Goal: Check status: Check status

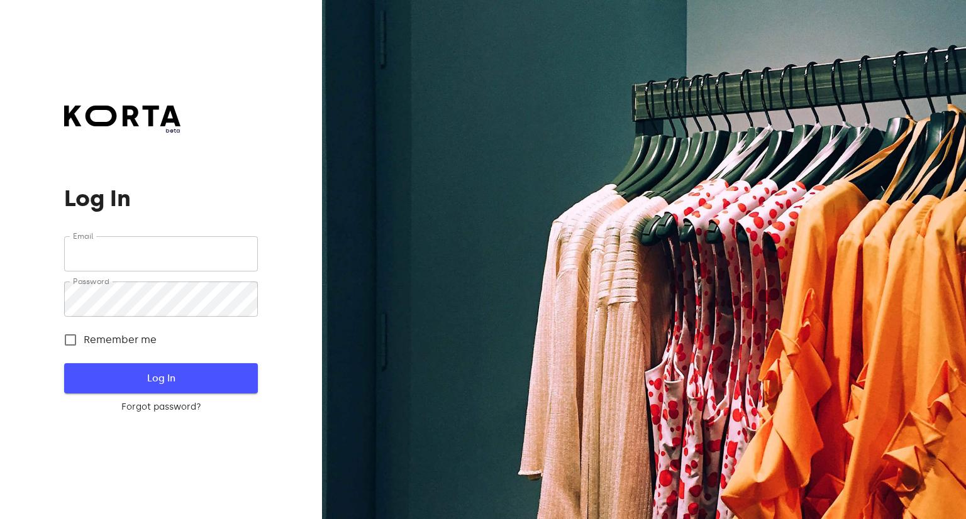
type input "[EMAIL_ADDRESS][DOMAIN_NAME]"
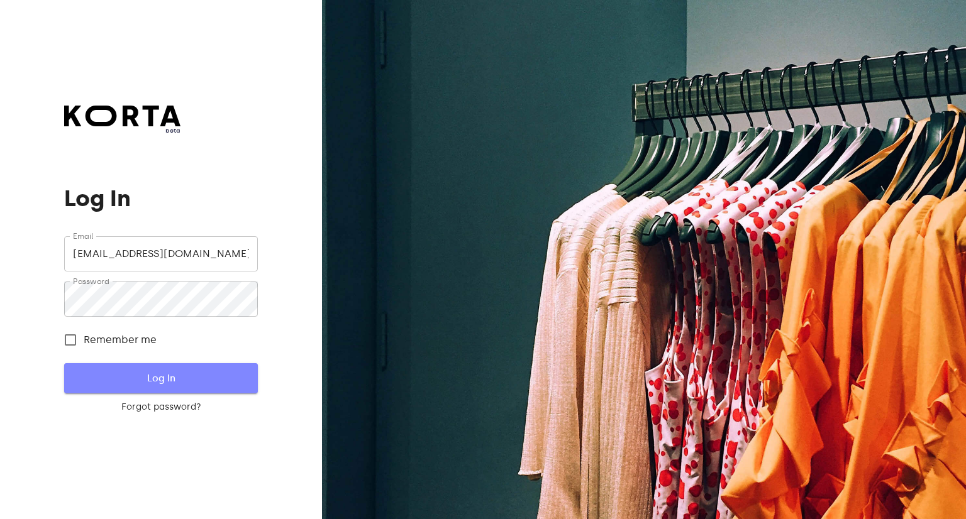
click at [143, 378] on span "Log In" at bounding box center [160, 378] width 153 height 16
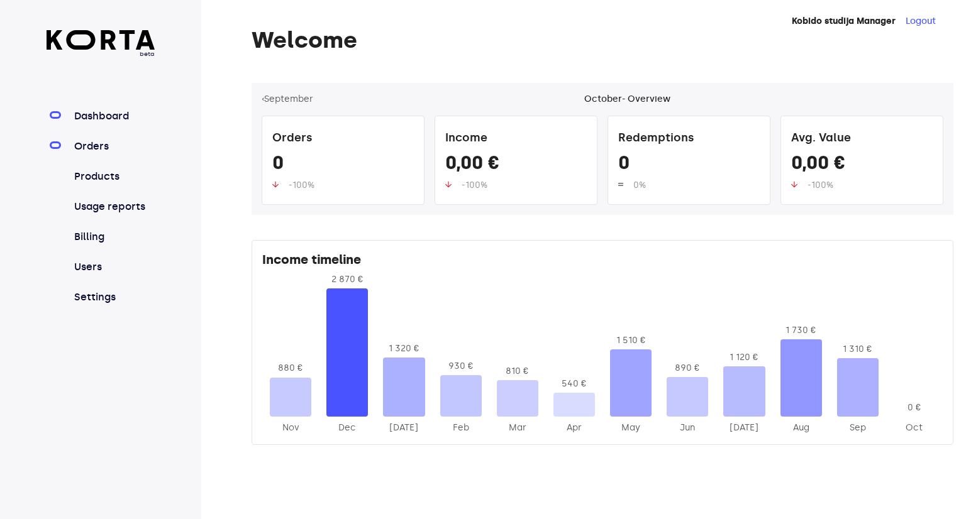
click at [87, 143] on link "Orders" at bounding box center [114, 146] width 84 height 15
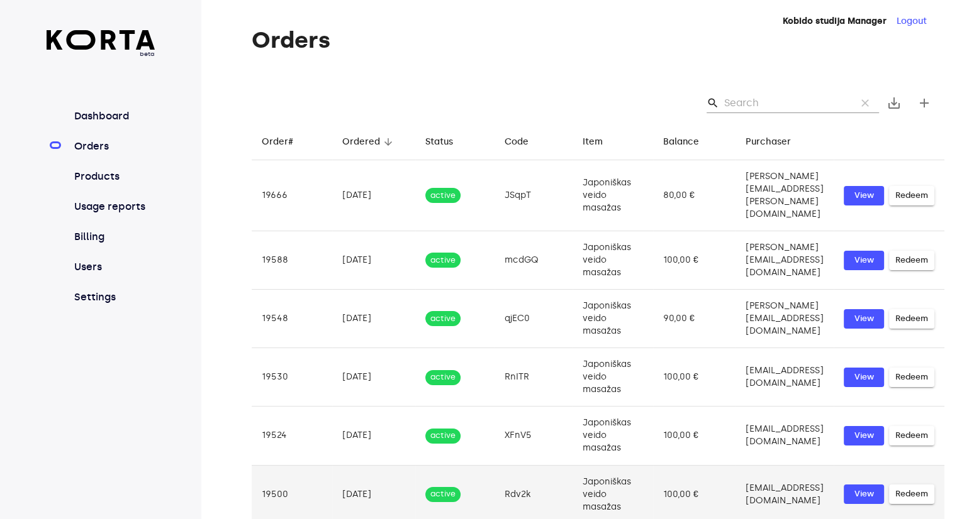
scroll to position [258, 0]
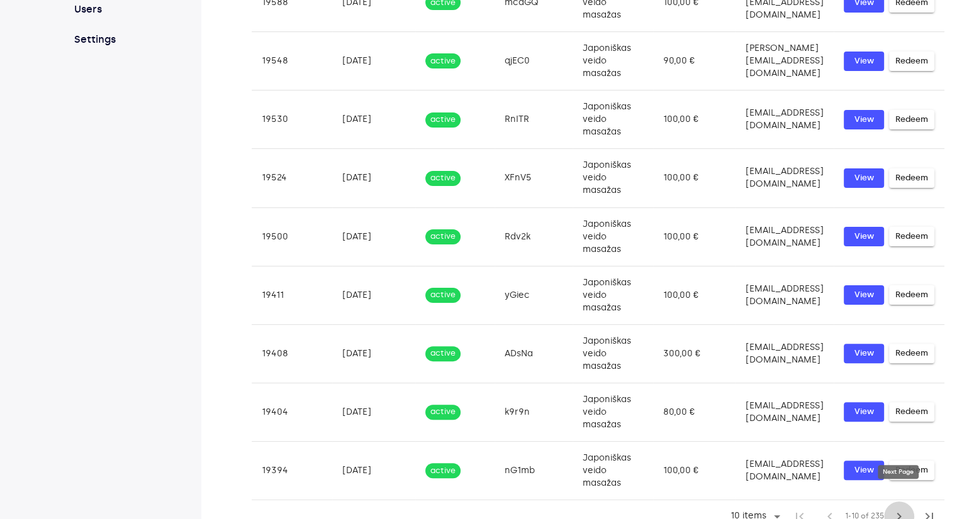
click at [897, 509] on span "chevron_right" at bounding box center [898, 516] width 15 height 15
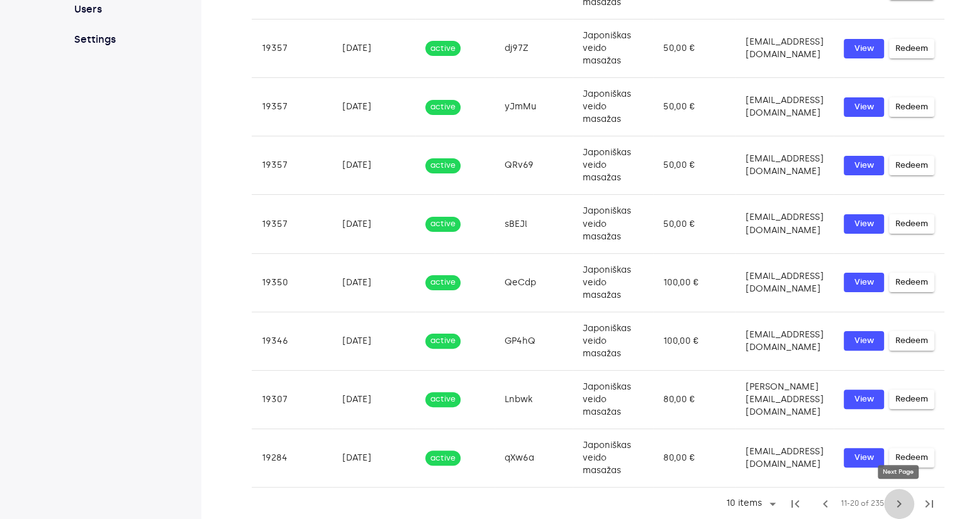
click at [897, 502] on span "chevron_right" at bounding box center [898, 504] width 15 height 15
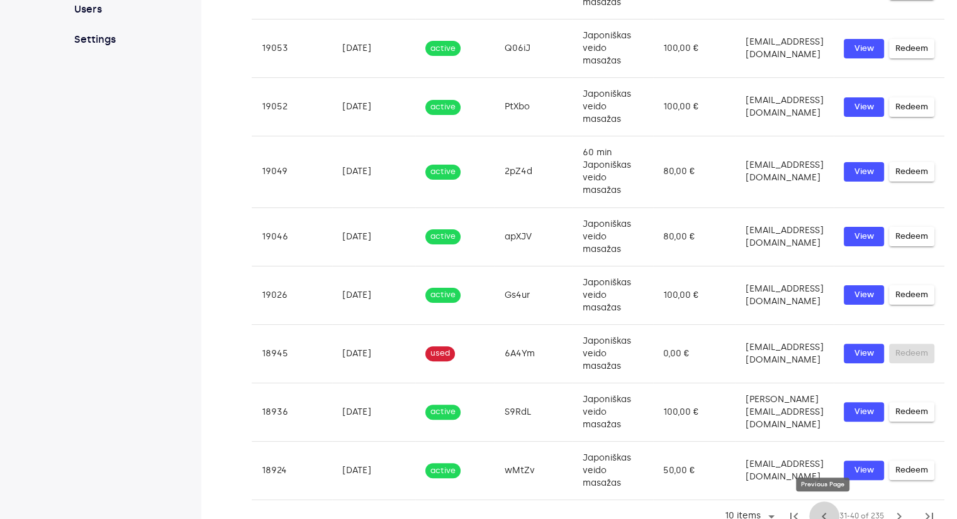
click at [814, 514] on button "chevron_left" at bounding box center [824, 517] width 30 height 30
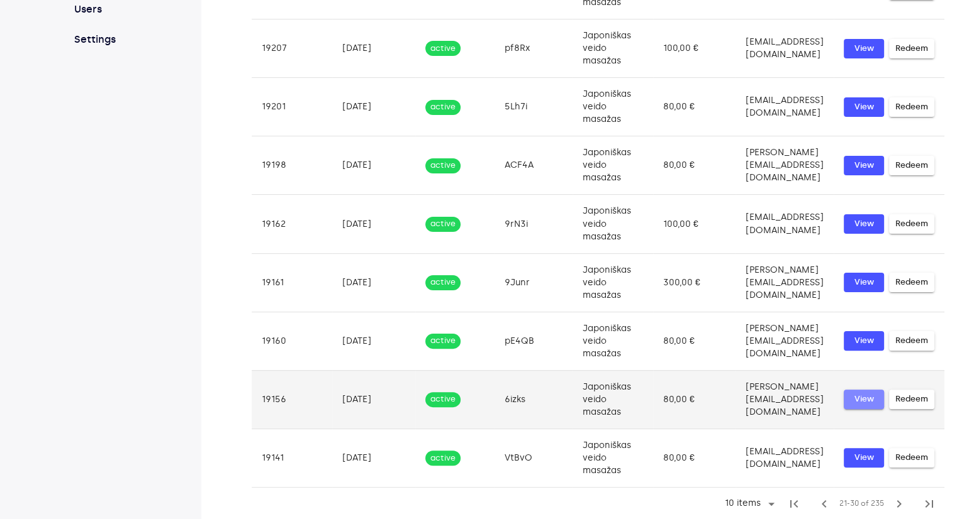
click at [860, 396] on span "View" at bounding box center [864, 399] width 28 height 14
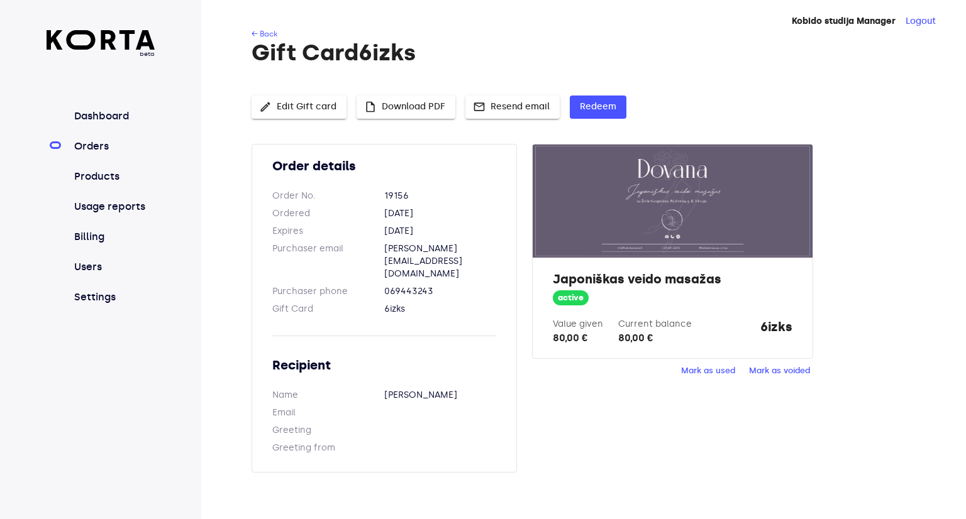
click at [89, 147] on link "Orders" at bounding box center [114, 146] width 84 height 15
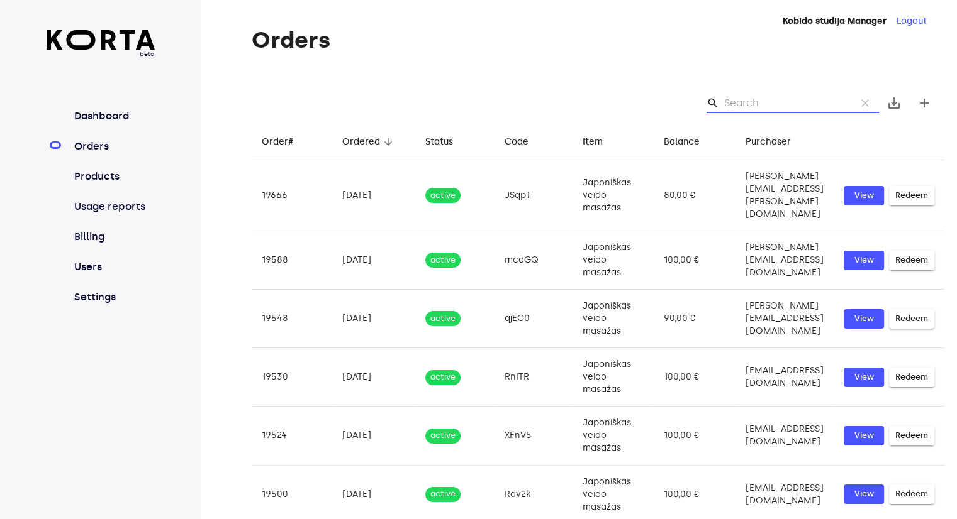
click at [771, 96] on input "Search" at bounding box center [785, 103] width 122 height 20
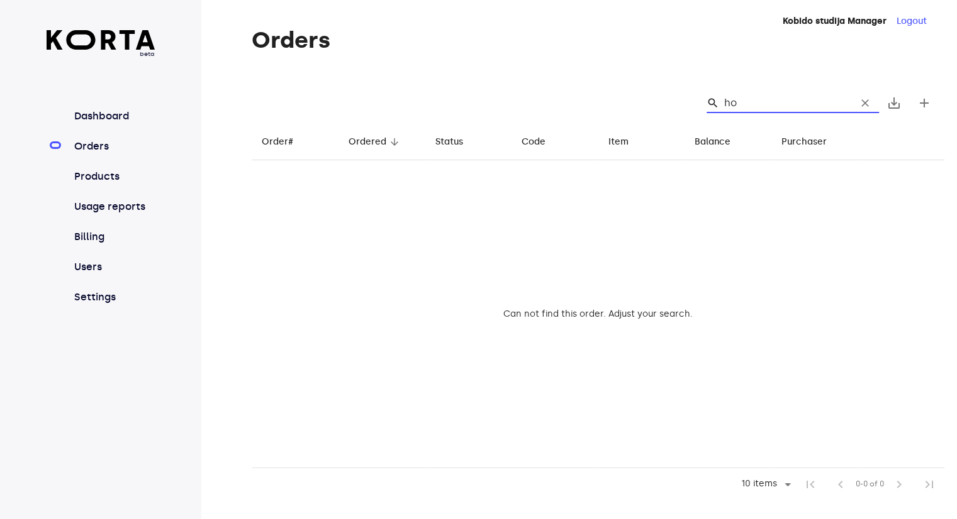
type input "h"
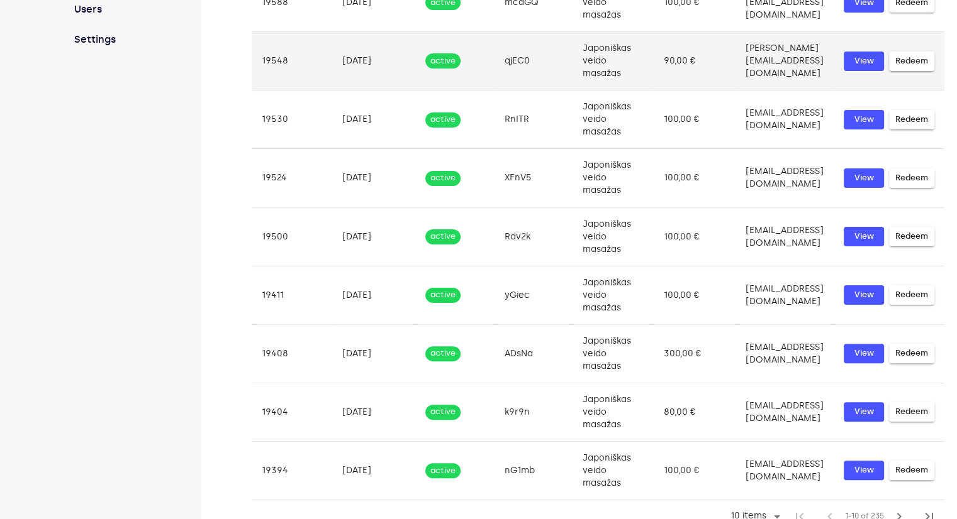
scroll to position [257, 0]
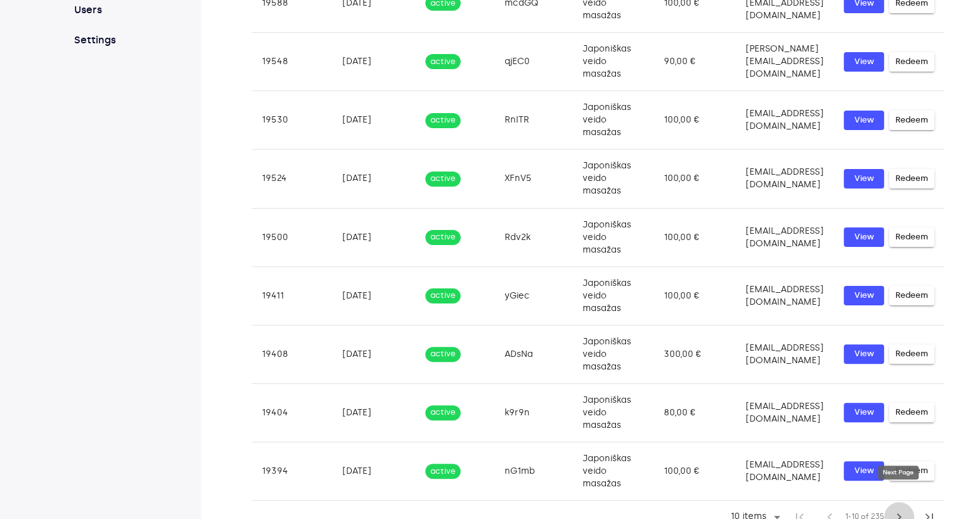
click at [897, 510] on span "chevron_right" at bounding box center [898, 517] width 15 height 15
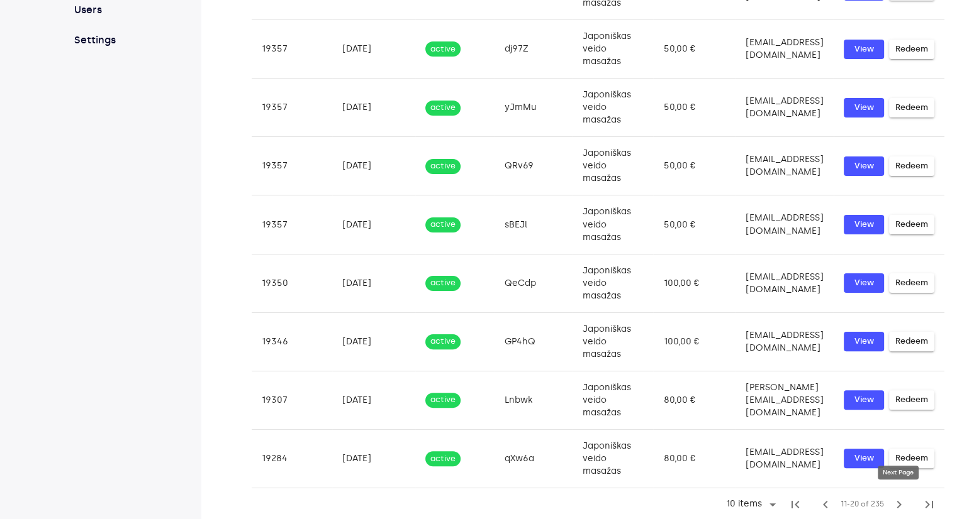
scroll to position [258, 0]
click at [897, 502] on span "chevron_right" at bounding box center [898, 504] width 15 height 15
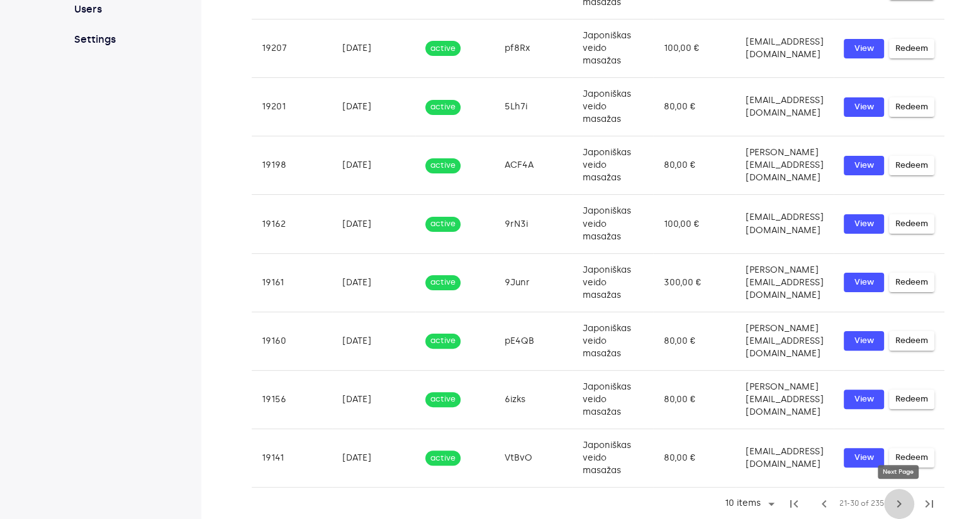
click at [897, 502] on span "chevron_right" at bounding box center [898, 504] width 15 height 15
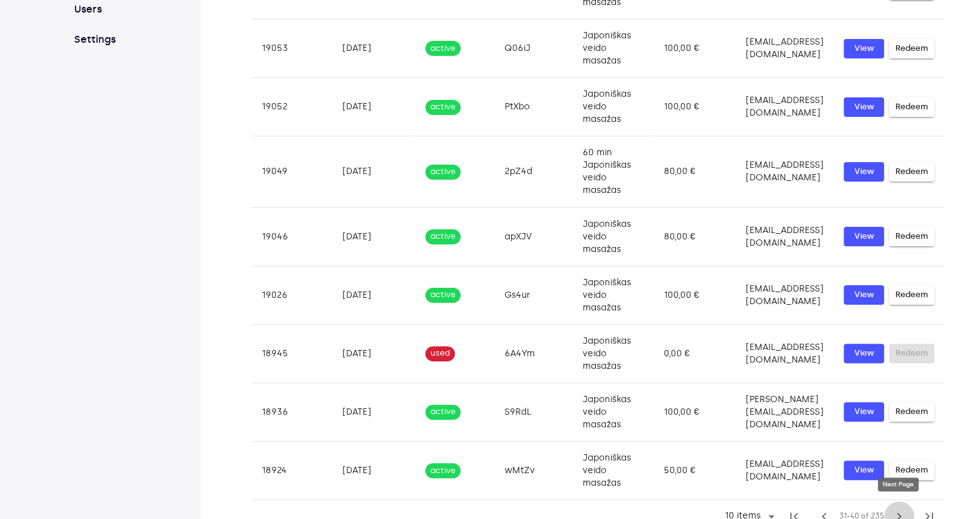
click at [897, 502] on button "chevron_right" at bounding box center [899, 517] width 30 height 30
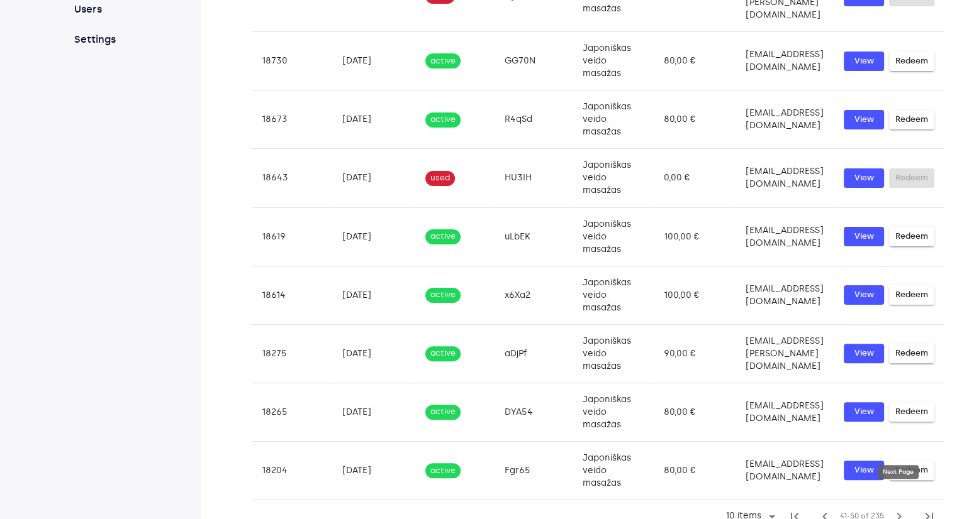
click at [897, 509] on span "chevron_right" at bounding box center [898, 516] width 15 height 15
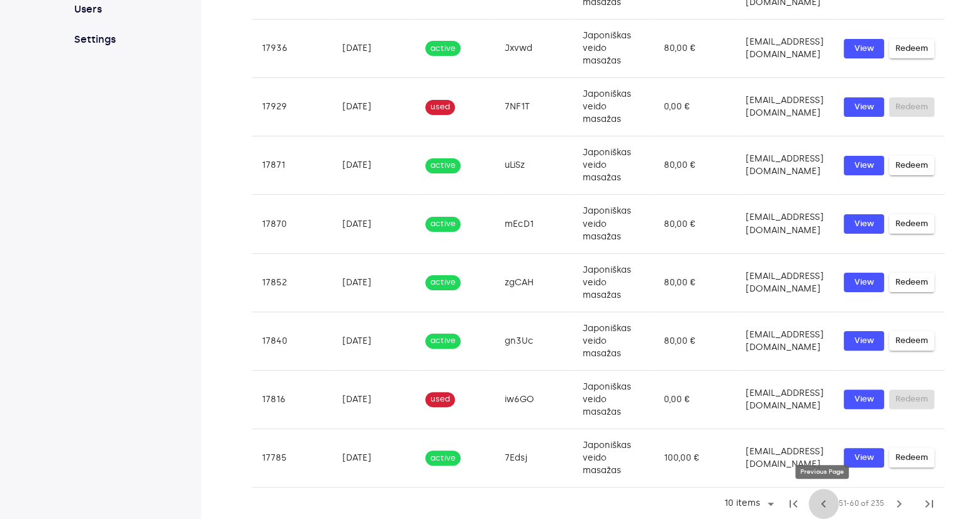
click at [818, 499] on span "chevron_left" at bounding box center [823, 504] width 15 height 15
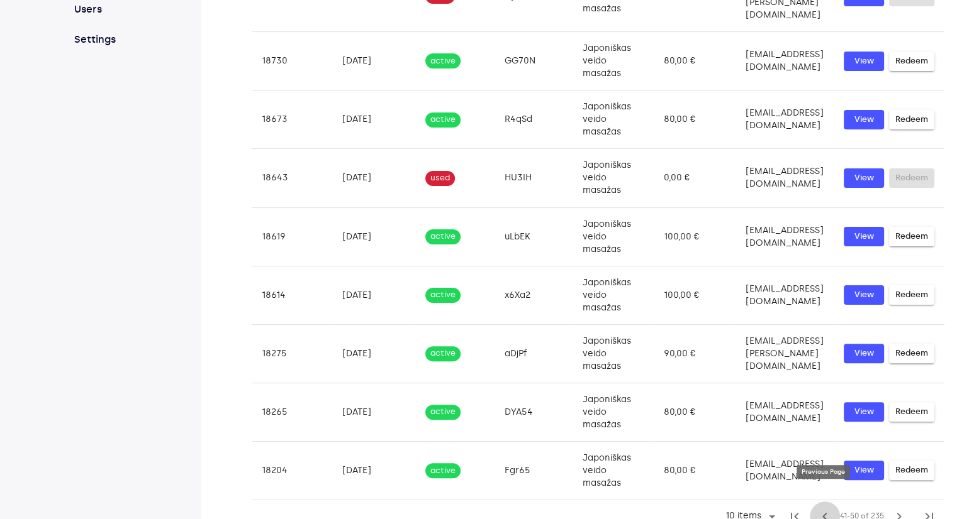
click at [818, 509] on span "chevron_left" at bounding box center [824, 516] width 15 height 15
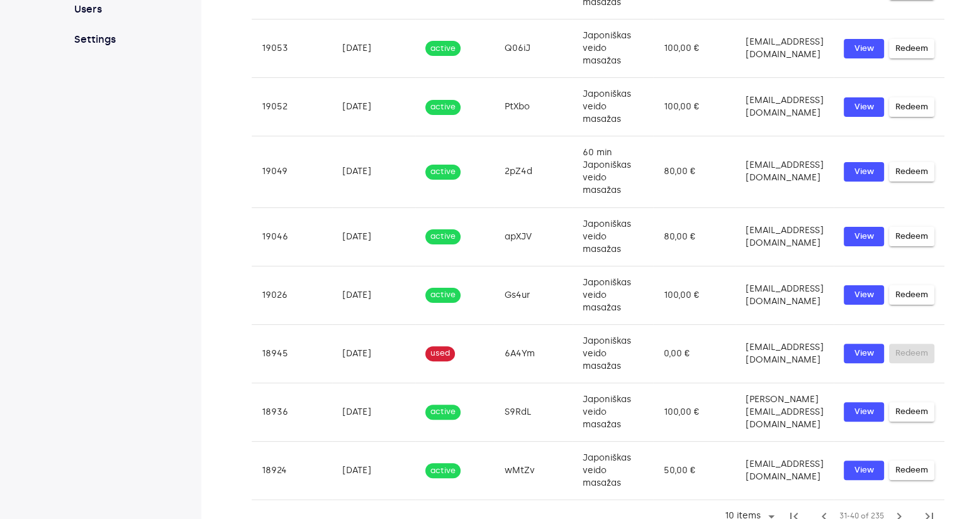
click at [818, 499] on td "[EMAIL_ADDRESS][DOMAIN_NAME]" at bounding box center [784, 470] width 98 height 58
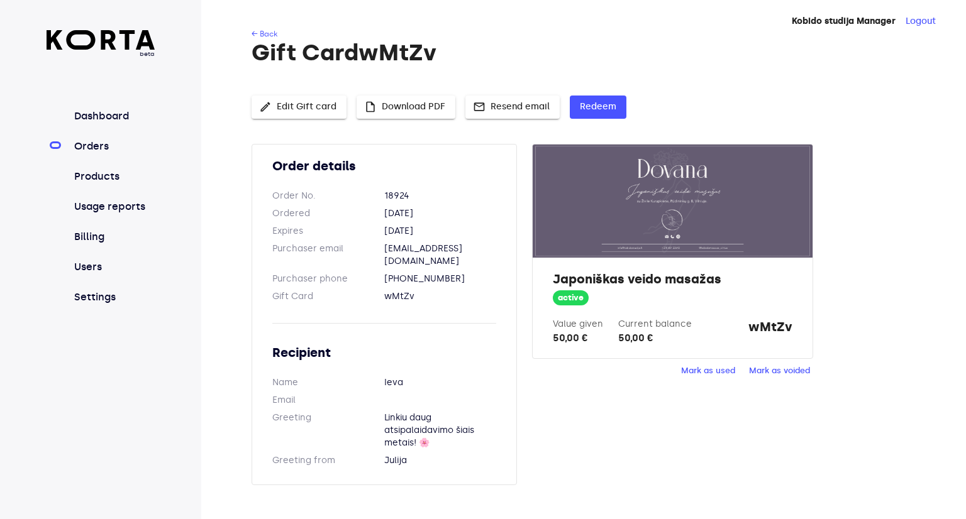
click at [90, 152] on link "Orders" at bounding box center [114, 146] width 84 height 15
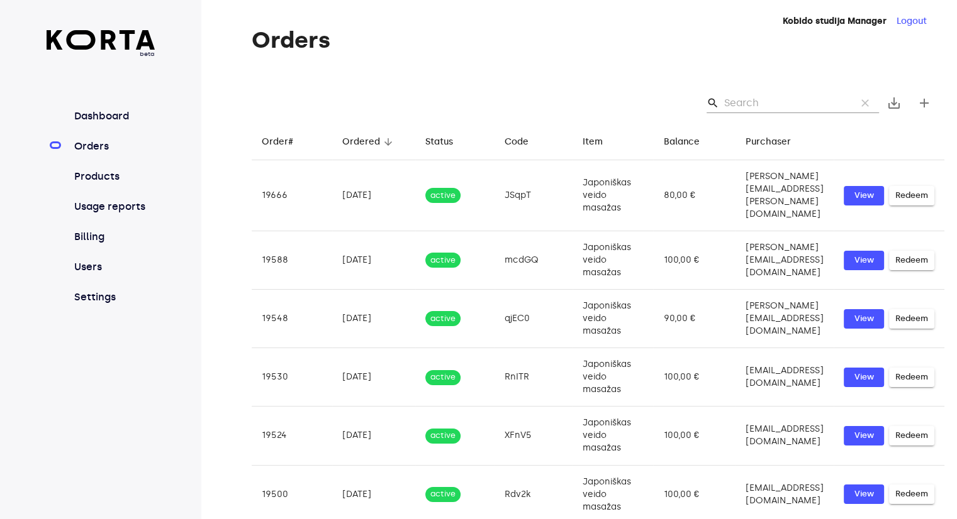
scroll to position [258, 0]
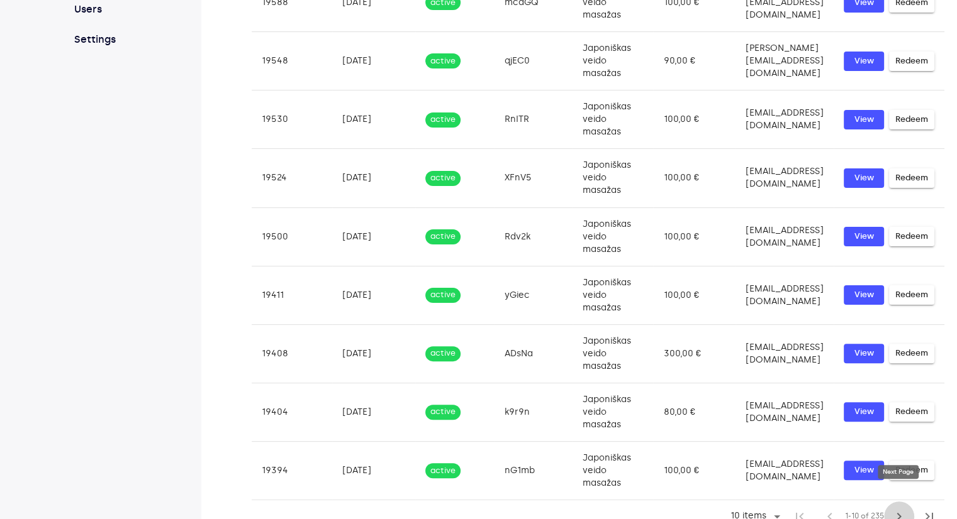
click at [898, 509] on span "chevron_right" at bounding box center [898, 516] width 15 height 15
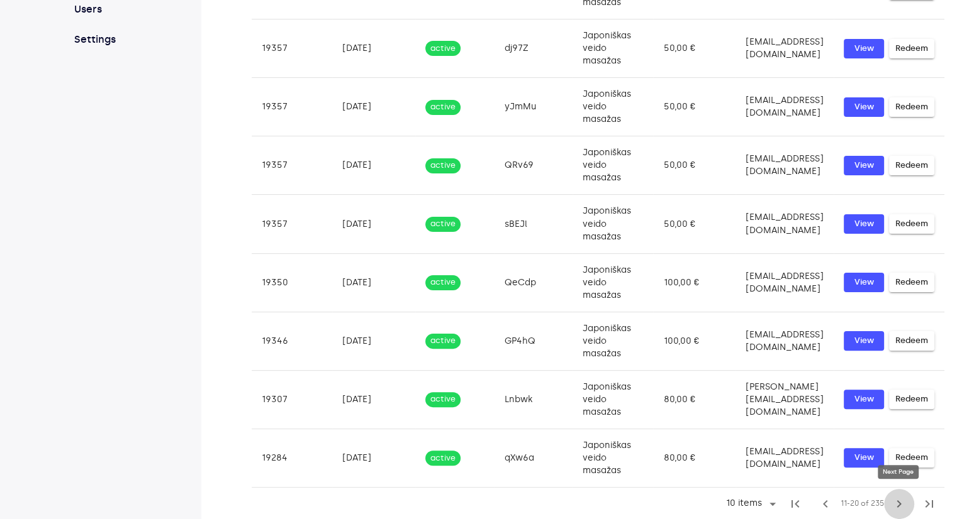
click at [898, 501] on span "chevron_right" at bounding box center [898, 504] width 15 height 15
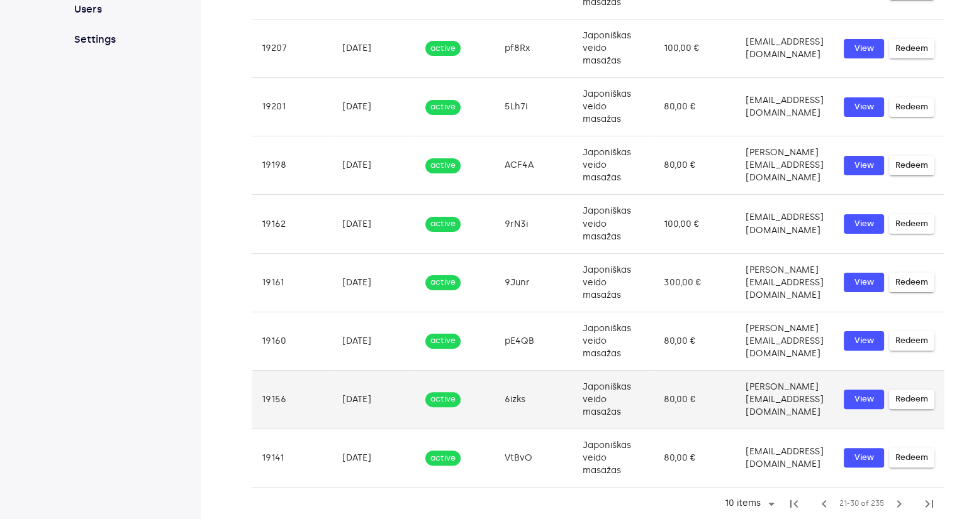
click at [735, 398] on td "[PERSON_NAME][EMAIL_ADDRESS][DOMAIN_NAME]" at bounding box center [784, 399] width 98 height 58
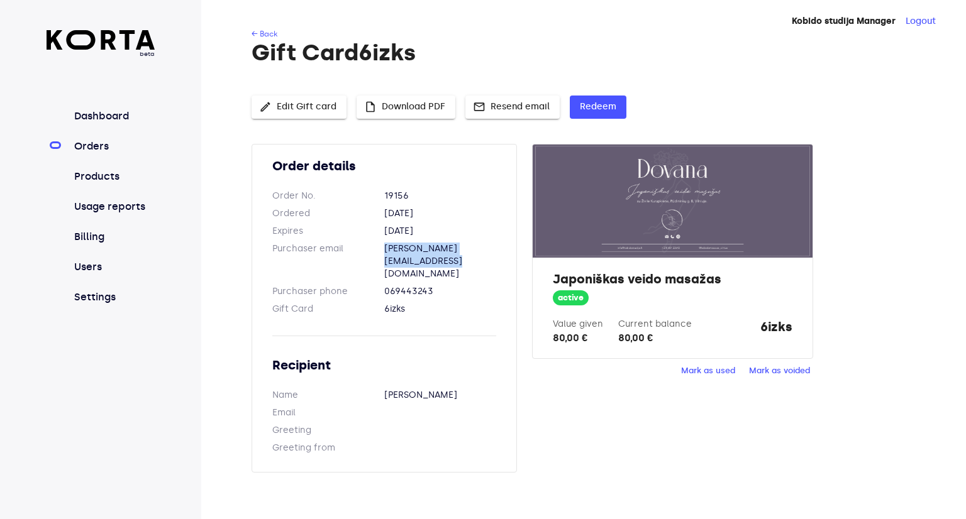
drag, startPoint x: 382, startPoint y: 250, endPoint x: 513, endPoint y: 252, distance: 130.8
click at [496, 252] on dl "Purchaser email [PERSON_NAME][EMAIL_ADDRESS][DOMAIN_NAME]" at bounding box center [384, 262] width 224 height 38
